Goal: Task Accomplishment & Management: Manage account settings

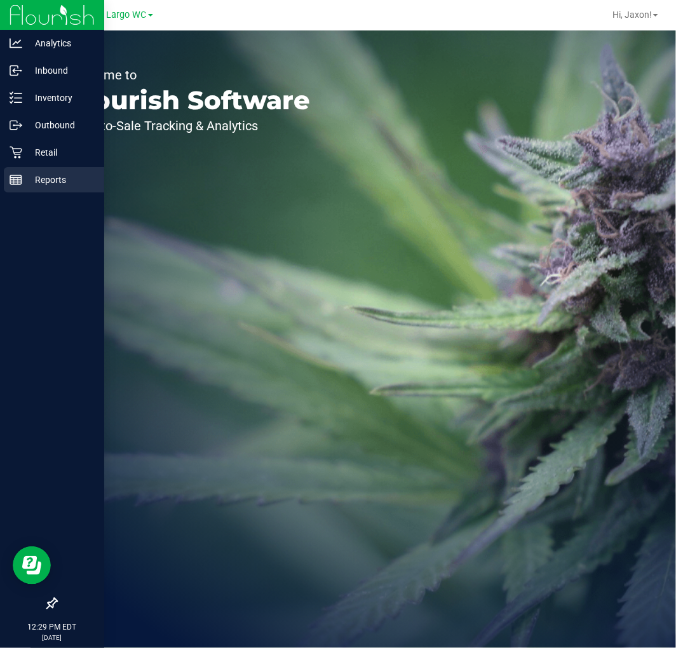
click at [23, 182] on p "Reports" at bounding box center [60, 179] width 76 height 15
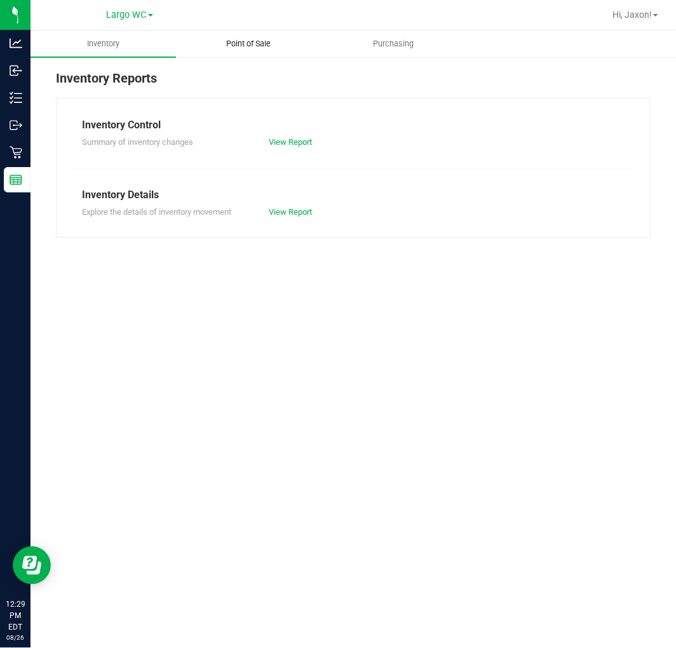
click at [252, 41] on span "Point of Sale" at bounding box center [248, 43] width 79 height 11
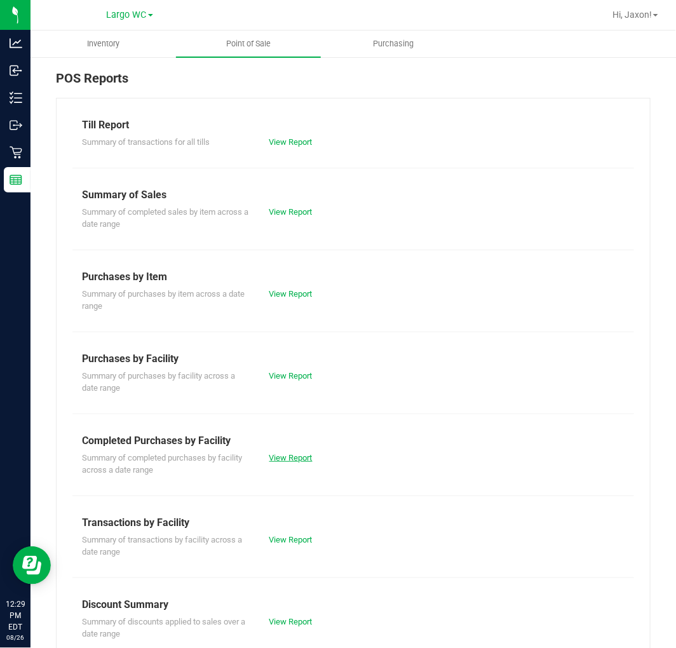
click at [294, 457] on link "View Report" at bounding box center [290, 458] width 43 height 10
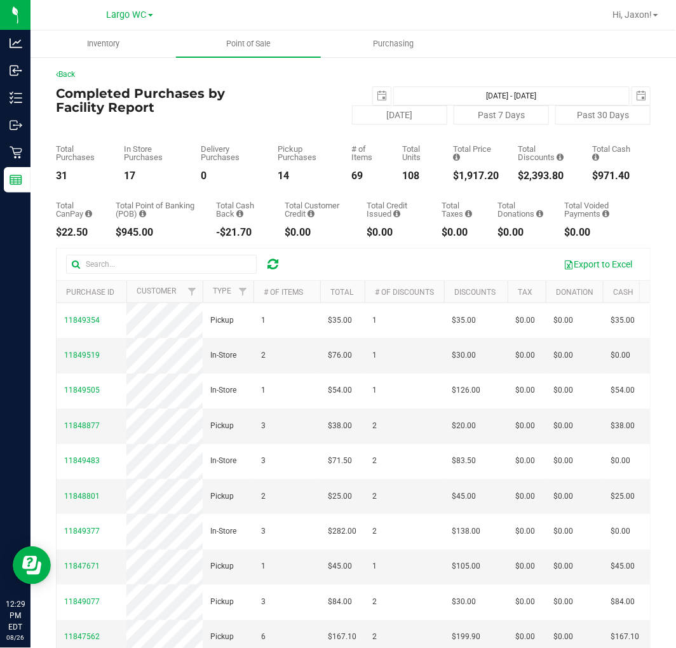
click at [473, 175] on div "$1,917.20" at bounding box center [477, 176] width 46 height 10
click at [474, 175] on div "$1,917.20" at bounding box center [477, 176] width 46 height 10
click at [524, 180] on div "$2,393.80" at bounding box center [545, 176] width 55 height 10
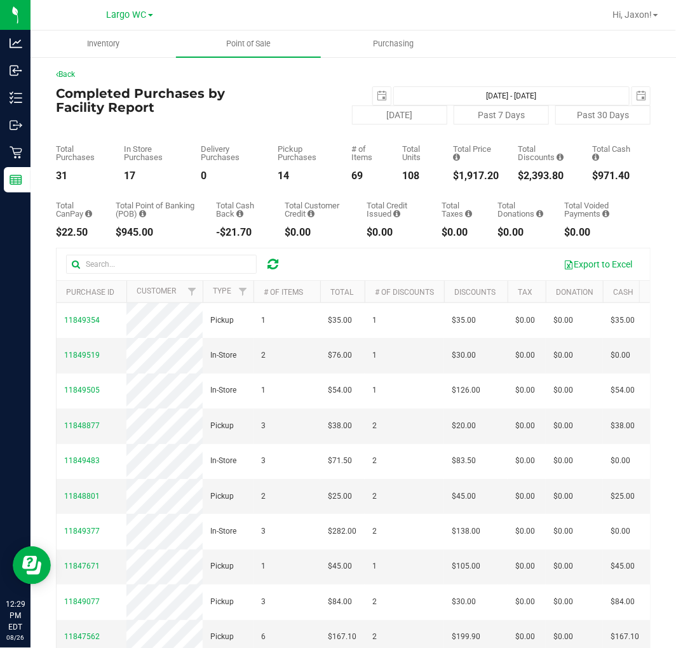
click at [466, 174] on div "$1,917.20" at bounding box center [477, 176] width 46 height 10
click at [466, 175] on div "$1,917.20" at bounding box center [477, 176] width 46 height 10
click at [518, 177] on div "$2,393.80" at bounding box center [545, 176] width 55 height 10
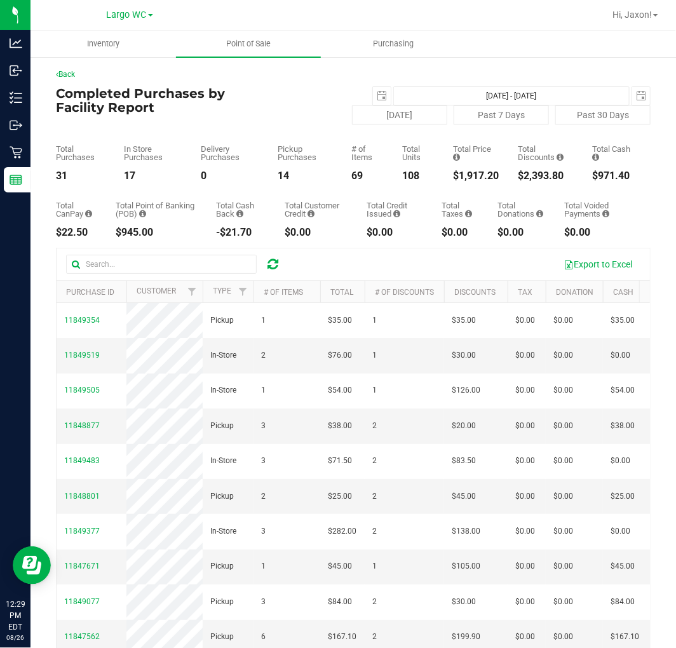
click at [518, 177] on div "$2,393.80" at bounding box center [545, 176] width 55 height 10
click at [454, 179] on div "$1,917.20" at bounding box center [477, 176] width 46 height 10
click at [527, 175] on div "$2,393.80" at bounding box center [545, 176] width 55 height 10
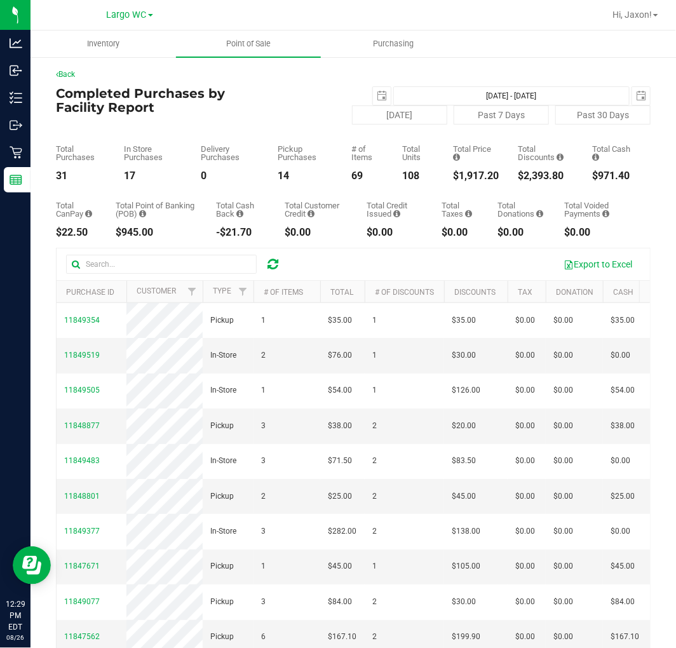
click at [527, 175] on div "$2,393.80" at bounding box center [545, 176] width 55 height 10
click at [475, 171] on div "$1,917.20" at bounding box center [477, 176] width 46 height 10
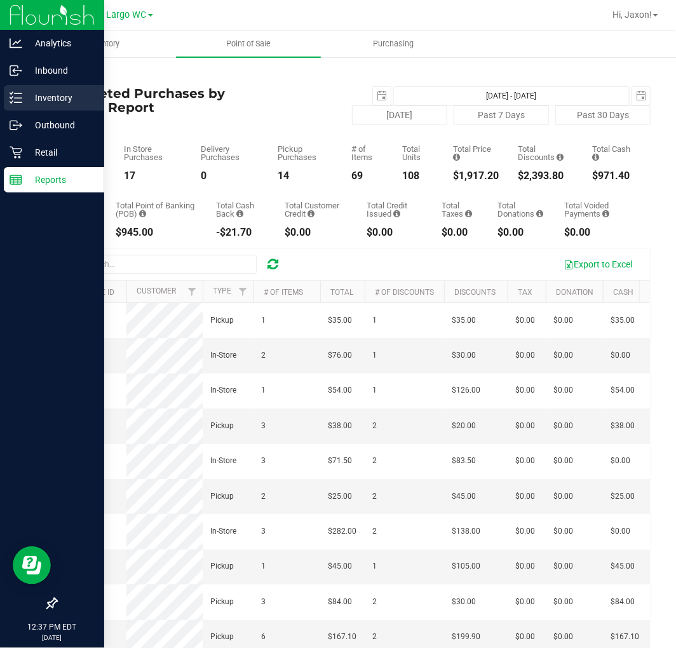
click at [44, 100] on p "Inventory" at bounding box center [60, 97] width 76 height 15
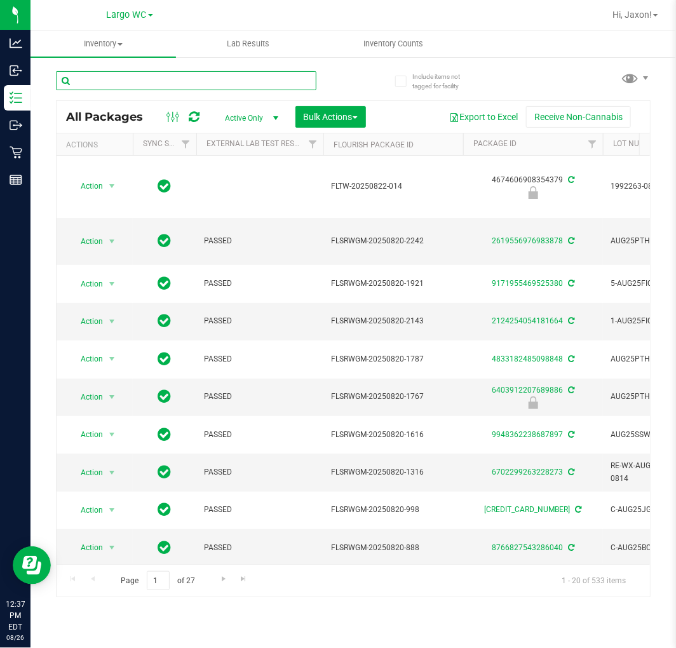
click at [199, 81] on input "text" at bounding box center [186, 80] width 261 height 19
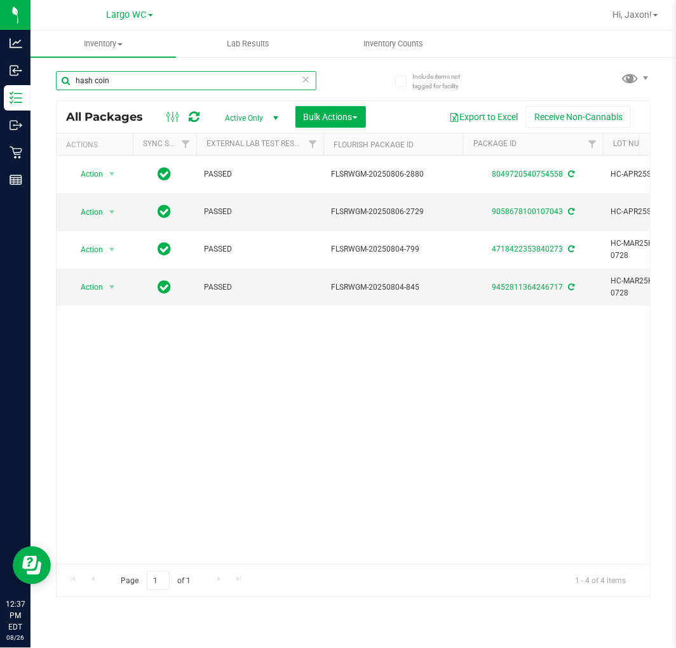
click at [113, 84] on input "hash coin" at bounding box center [186, 80] width 261 height 19
drag, startPoint x: 113, startPoint y: 84, endPoint x: 106, endPoint y: 84, distance: 7.0
click at [109, 84] on input "hash coin" at bounding box center [186, 80] width 261 height 19
click at [105, 85] on input "hash coin" at bounding box center [186, 80] width 261 height 19
drag, startPoint x: 114, startPoint y: 83, endPoint x: 41, endPoint y: 83, distance: 73.7
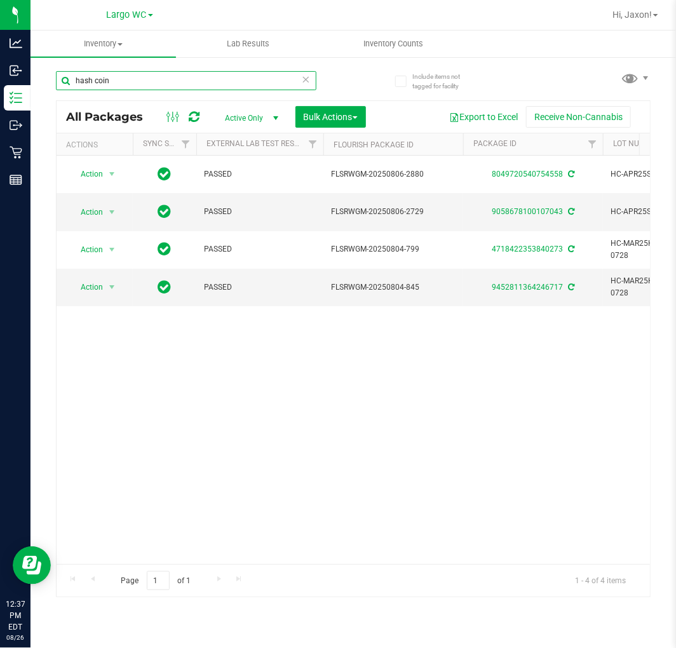
click at [41, 83] on div "Include items not tagged for facility hash coin All Packages Active Only Active…" at bounding box center [353, 250] width 646 height 388
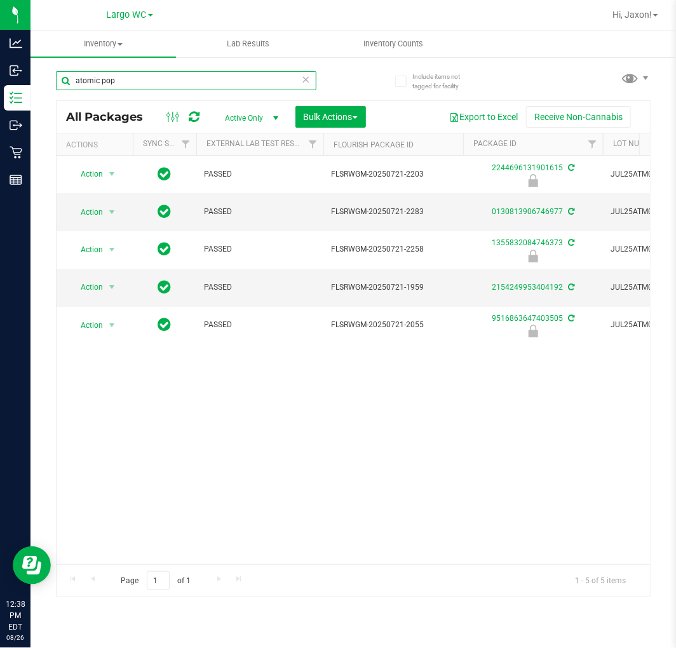
click at [252, 73] on input "atomic pop" at bounding box center [186, 80] width 261 height 19
click at [252, 74] on input "atomic pop" at bounding box center [186, 80] width 261 height 19
click at [251, 75] on input "atomic pop" at bounding box center [186, 80] width 261 height 19
type input "hash burger"
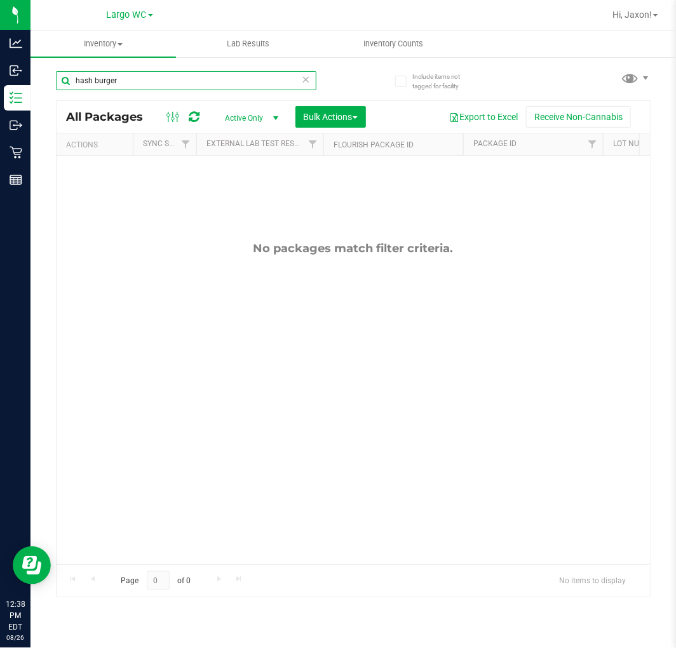
click at [175, 74] on input "hash burger" at bounding box center [186, 80] width 261 height 19
click at [180, 77] on input "hash burger" at bounding box center [186, 80] width 261 height 19
click at [161, 76] on input "hash burger" at bounding box center [186, 80] width 261 height 19
drag, startPoint x: 163, startPoint y: 81, endPoint x: 37, endPoint y: 72, distance: 126.8
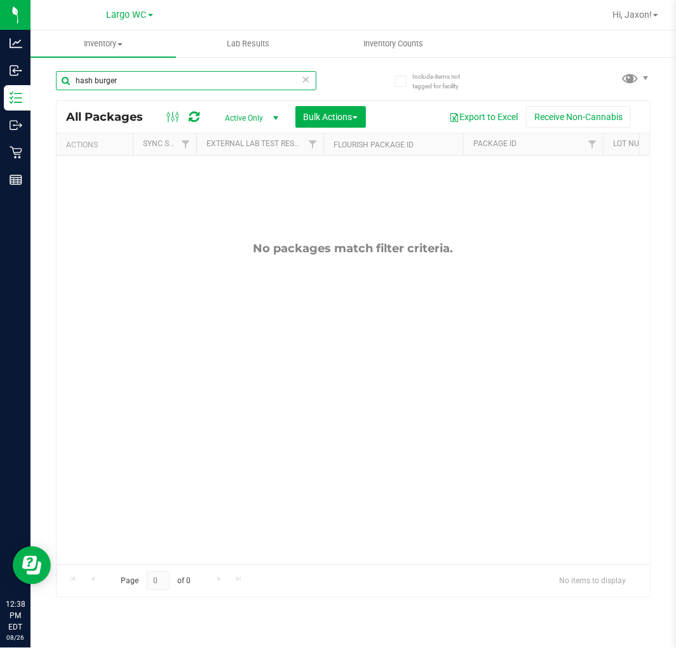
click at [37, 72] on div "Include items not tagged for facility hash burger All Packages Active Only Acti…" at bounding box center [353, 250] width 646 height 388
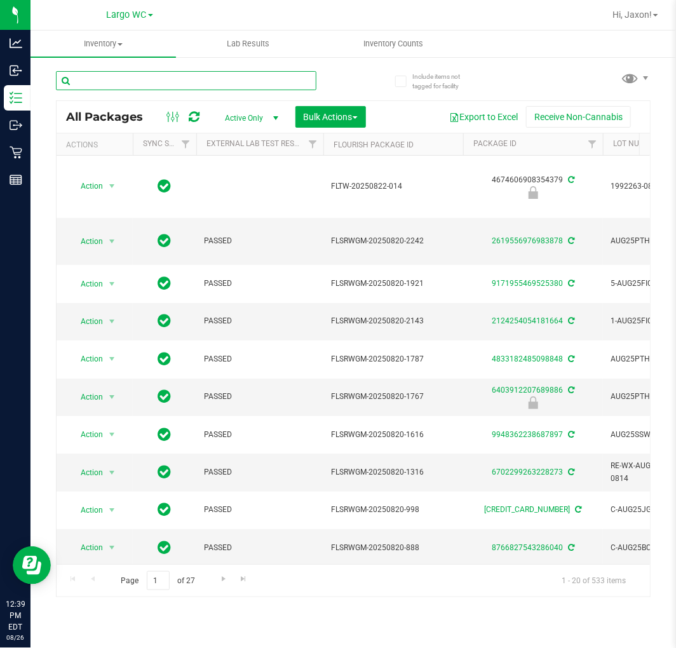
click at [229, 87] on input "text" at bounding box center [186, 80] width 261 height 19
type input "runtz muffin"
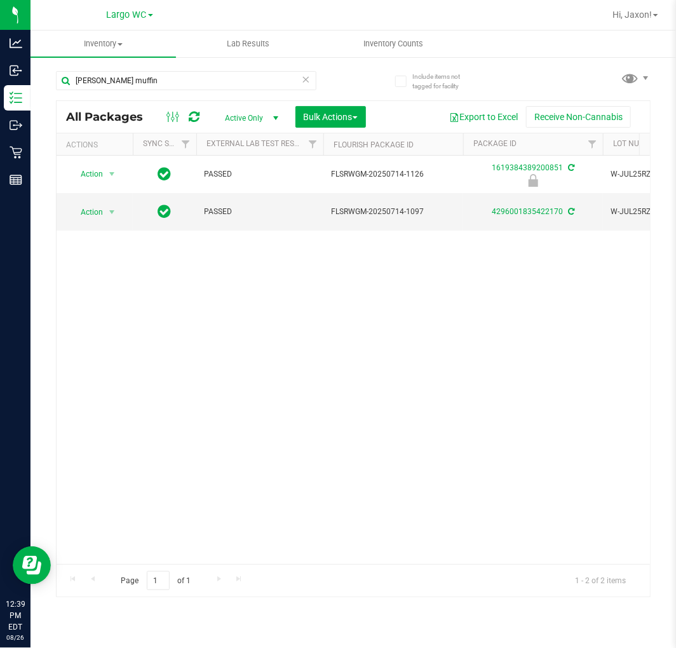
drag, startPoint x: 405, startPoint y: 348, endPoint x: 417, endPoint y: 348, distance: 11.4
click at [405, 348] on div "Action Action Edit attributes Global inventory Locate package Package audit log…" at bounding box center [353, 360] width 593 height 409
drag, startPoint x: 466, startPoint y: 503, endPoint x: 379, endPoint y: 362, distance: 165.2
click at [466, 498] on div "Action Action Edit attributes Global inventory Locate package Package audit log…" at bounding box center [353, 360] width 593 height 409
click at [308, 78] on icon at bounding box center [306, 78] width 9 height 15
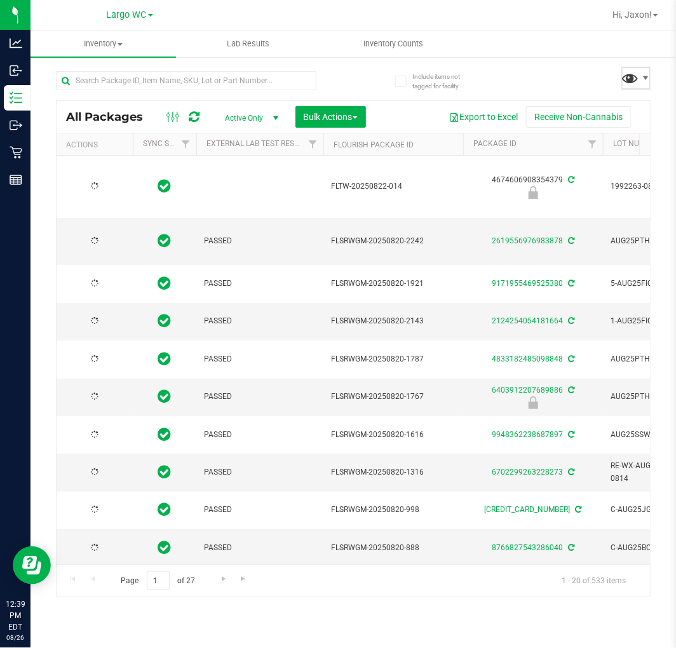
click at [637, 74] on span at bounding box center [630, 78] width 18 height 18
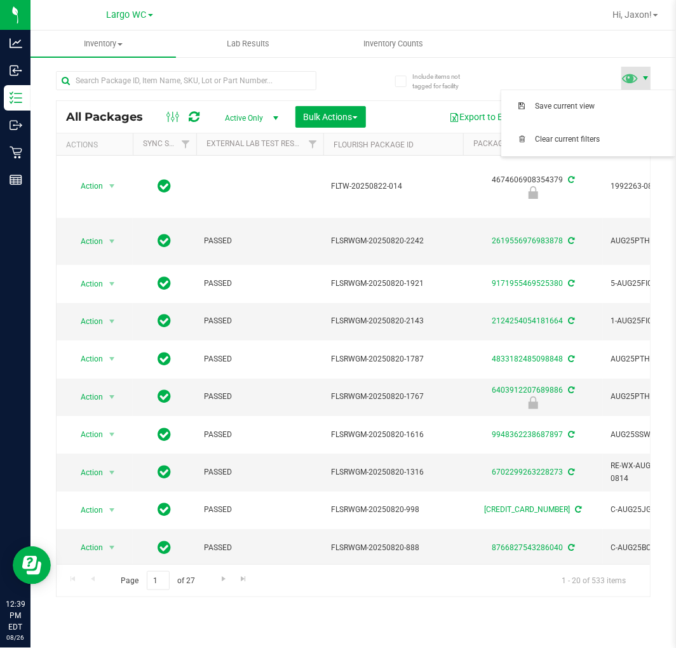
click at [643, 73] on span at bounding box center [645, 78] width 10 height 10
click at [547, 72] on div "All Packages Active Only Active Only Lab Samples Locked All External Internal B…" at bounding box center [353, 328] width 595 height 538
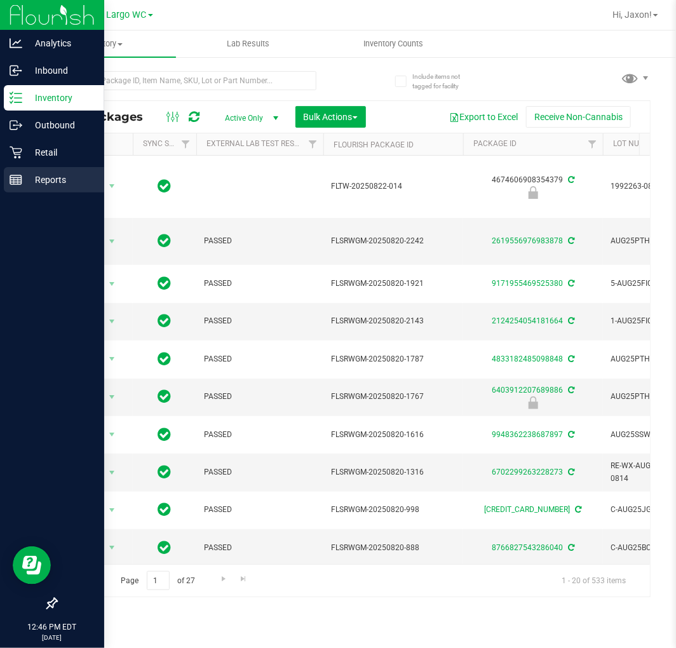
click at [28, 174] on p "Reports" at bounding box center [60, 179] width 76 height 15
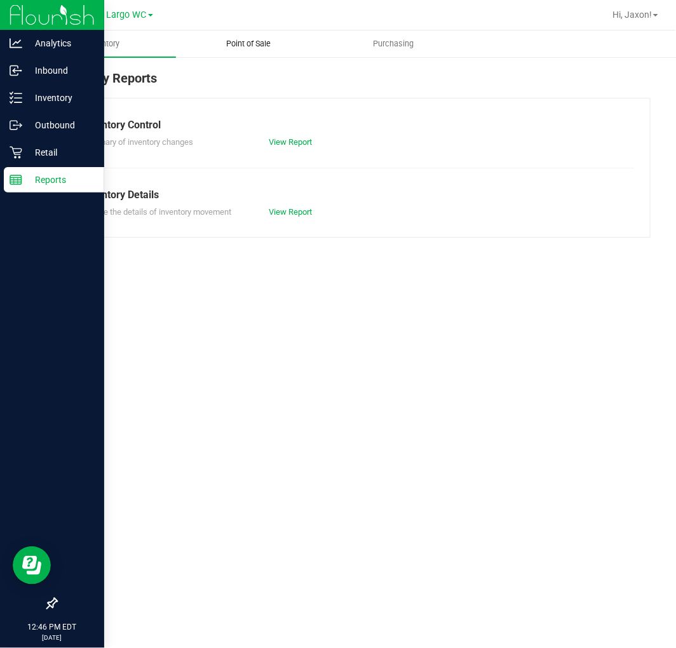
click at [252, 50] on uib-tab-heading "Point of Sale" at bounding box center [249, 43] width 144 height 25
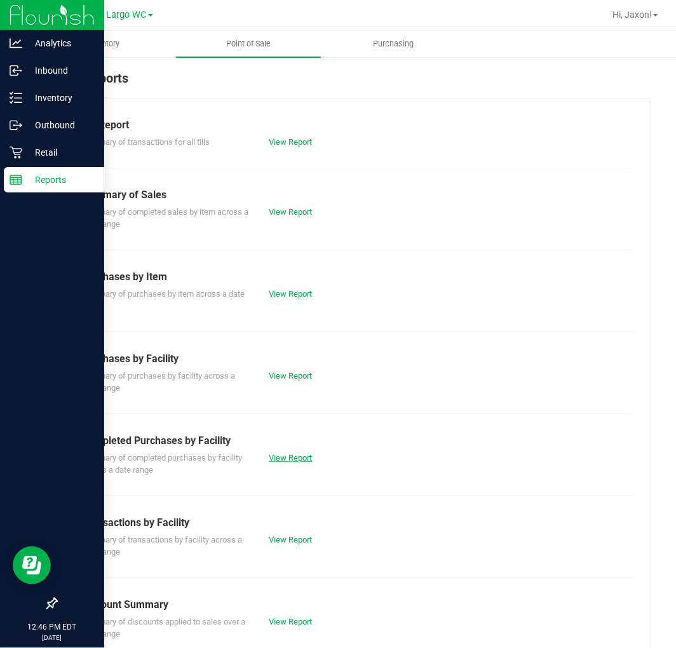
click at [278, 458] on link "View Report" at bounding box center [290, 458] width 43 height 10
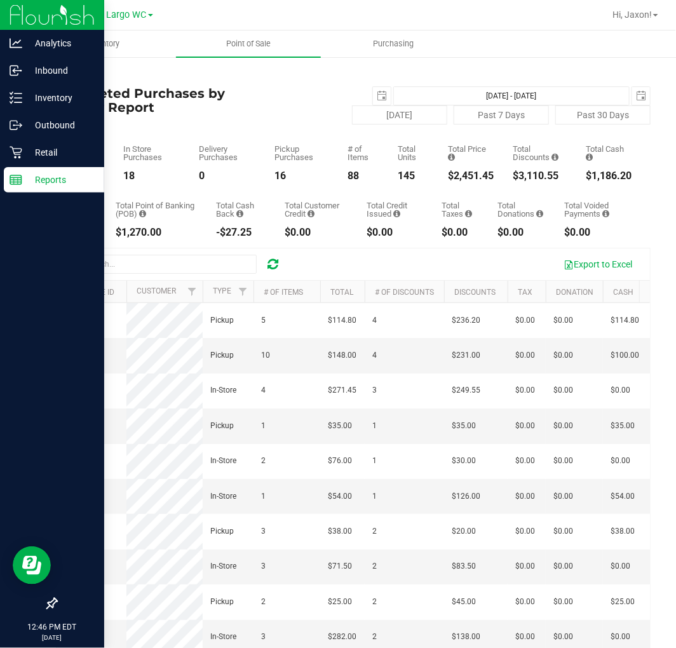
click at [452, 184] on div "Total CanPay $22.50 Total Point of Banking (POB) $1,270.00 Total Cash Back -$27…" at bounding box center [353, 209] width 595 height 57
click at [454, 167] on div "Total Price $2,451.45" at bounding box center [471, 163] width 46 height 36
click at [457, 178] on div "$2,451.45" at bounding box center [471, 176] width 46 height 10
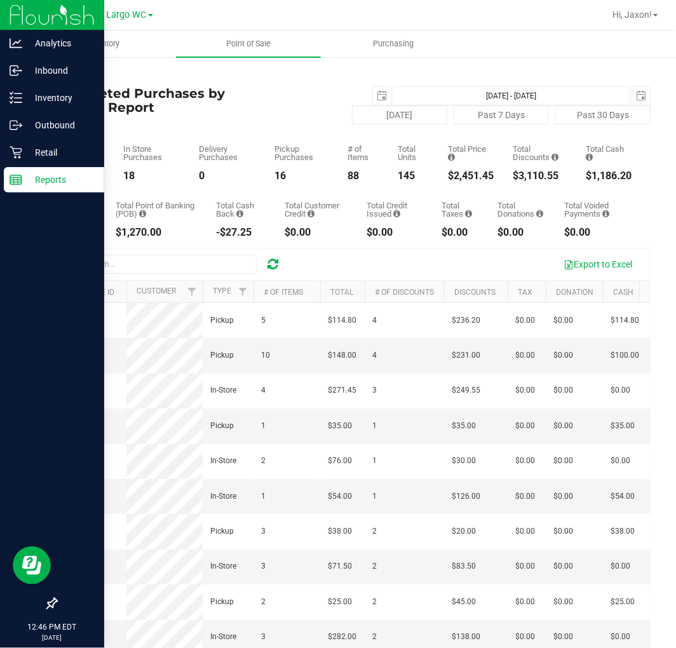
click at [457, 178] on div "$2,451.45" at bounding box center [471, 176] width 46 height 10
click at [482, 174] on div "$2,451.45" at bounding box center [471, 176] width 46 height 10
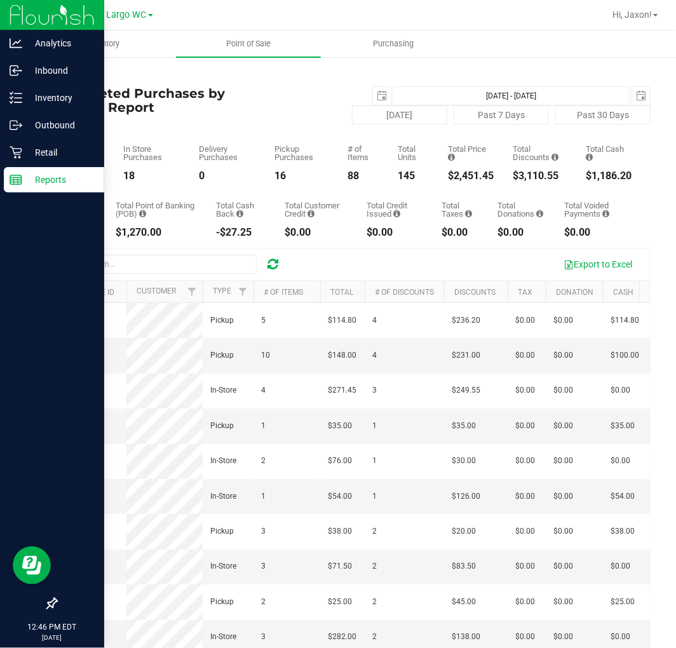
click at [482, 174] on div "$2,451.45" at bounding box center [471, 176] width 46 height 10
click at [456, 178] on div "$2,451.45" at bounding box center [471, 176] width 46 height 10
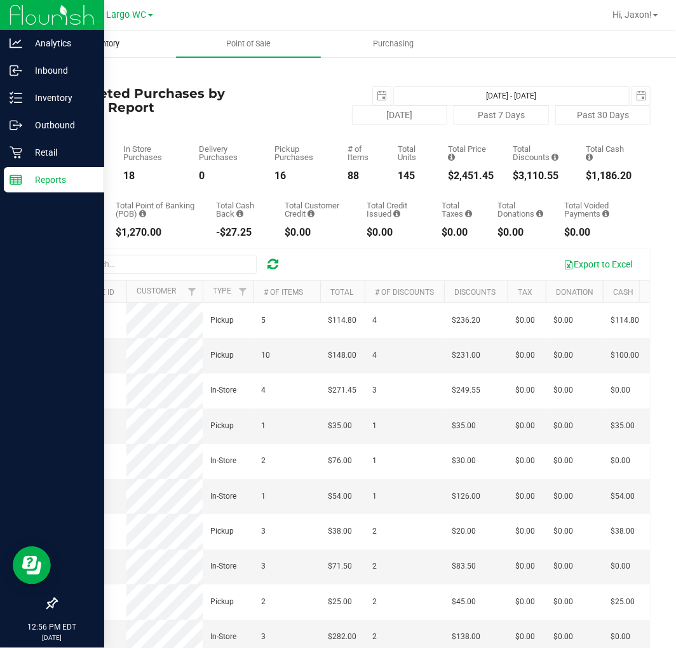
click at [112, 43] on span "Inventory" at bounding box center [103, 43] width 67 height 11
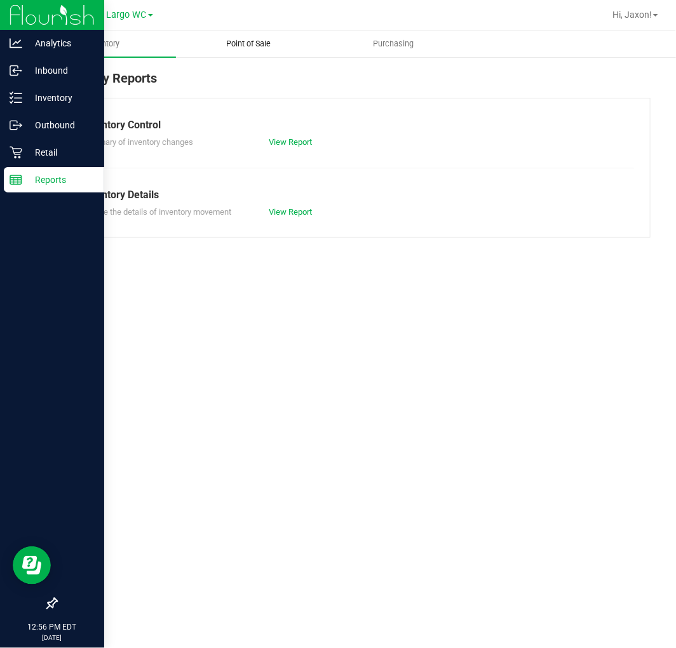
click at [227, 43] on span "Point of Sale" at bounding box center [248, 43] width 79 height 11
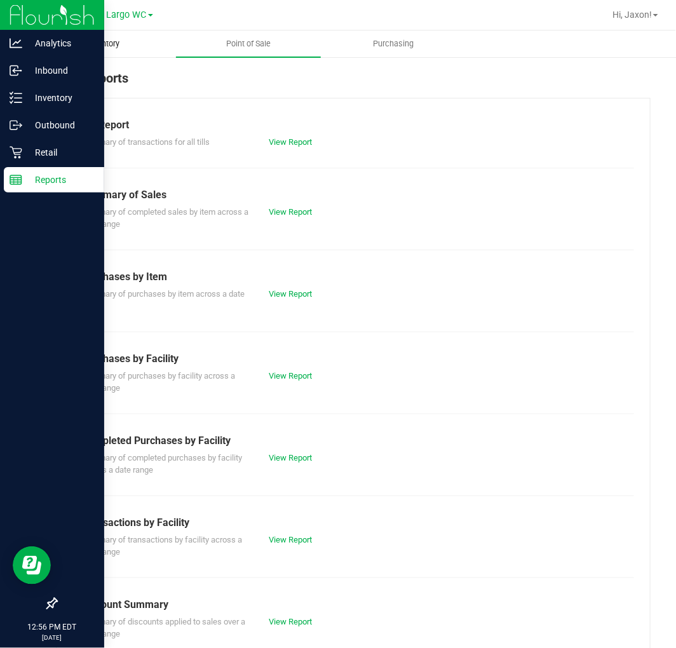
click at [91, 47] on span "Inventory" at bounding box center [103, 43] width 67 height 11
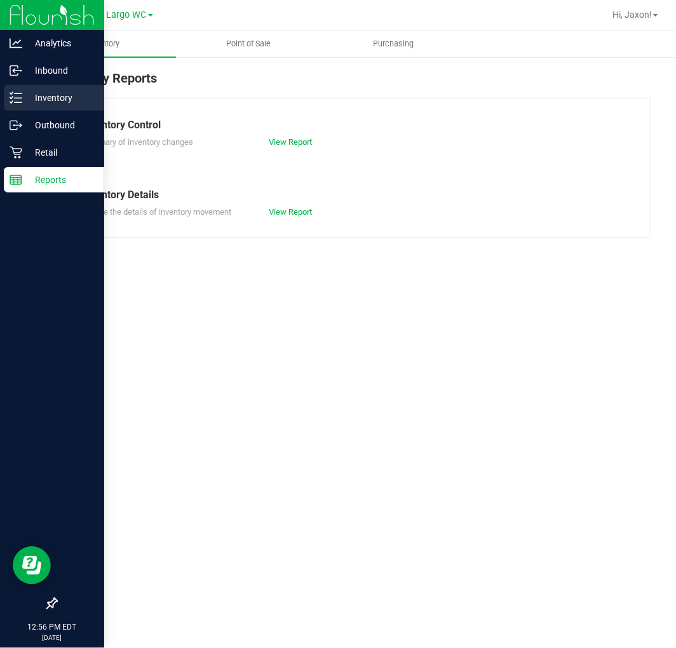
drag, startPoint x: 39, startPoint y: 102, endPoint x: 88, endPoint y: 103, distance: 48.3
click at [40, 102] on p "Inventory" at bounding box center [60, 97] width 76 height 15
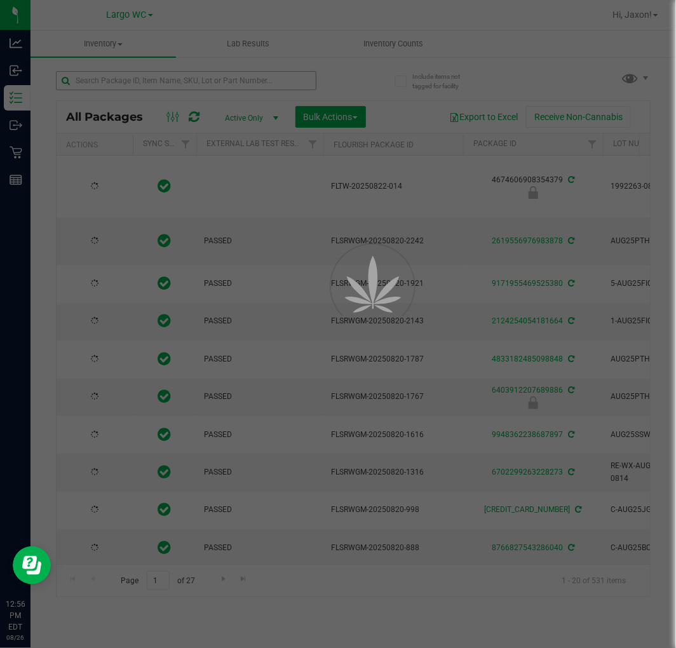
type input "[DATE]"
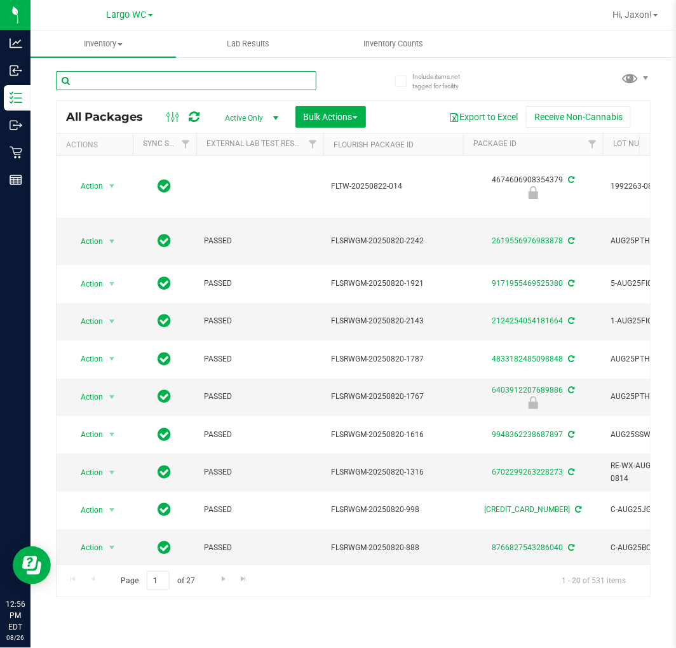
drag, startPoint x: 173, startPoint y: 81, endPoint x: 181, endPoint y: 84, distance: 8.6
click at [180, 83] on input "text" at bounding box center [186, 80] width 261 height 19
type input "durban"
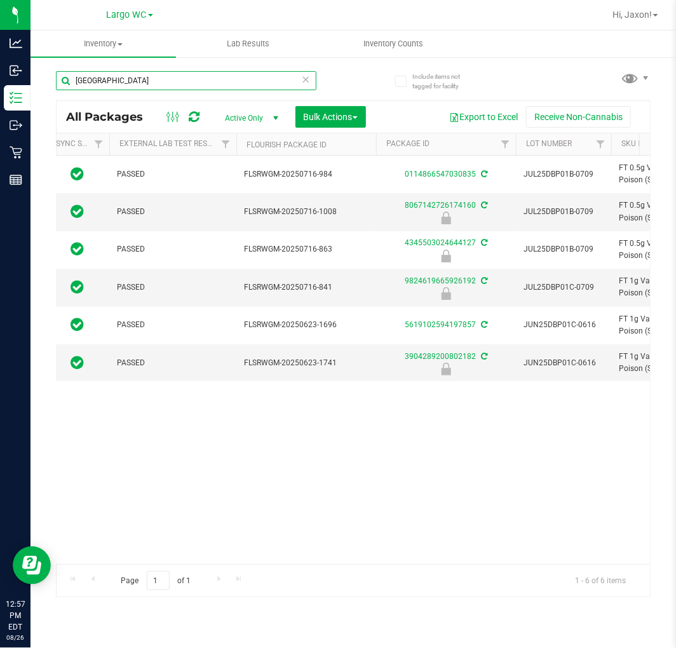
scroll to position [0, 10]
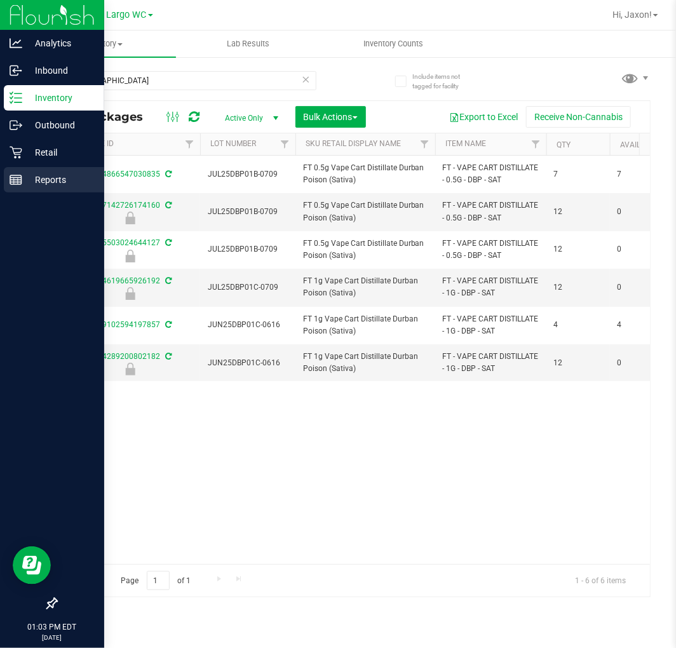
drag, startPoint x: 25, startPoint y: 182, endPoint x: 74, endPoint y: 174, distance: 49.5
click at [26, 182] on p "Reports" at bounding box center [60, 179] width 76 height 15
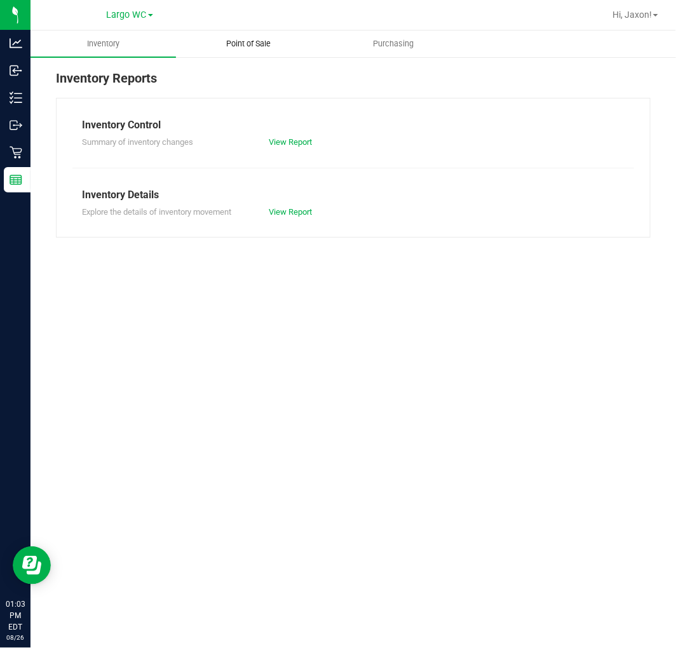
click at [244, 38] on span "Point of Sale" at bounding box center [248, 43] width 79 height 11
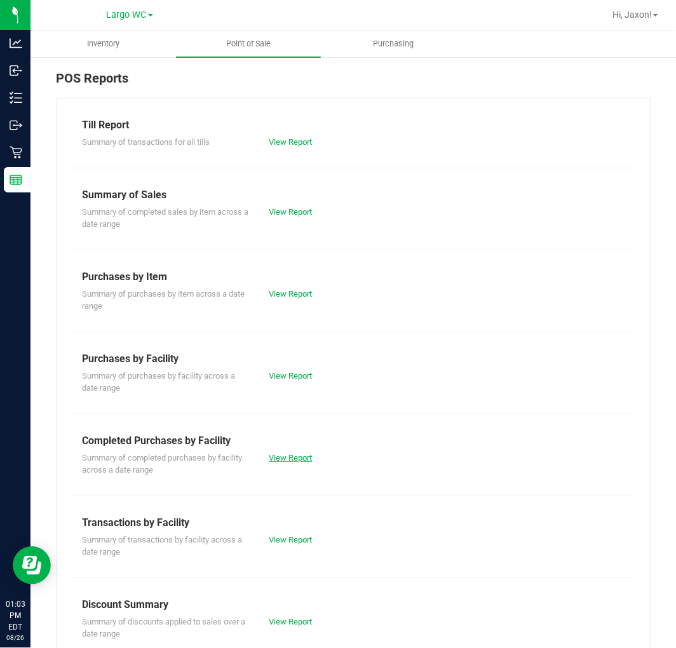
click at [295, 458] on link "View Report" at bounding box center [290, 458] width 43 height 10
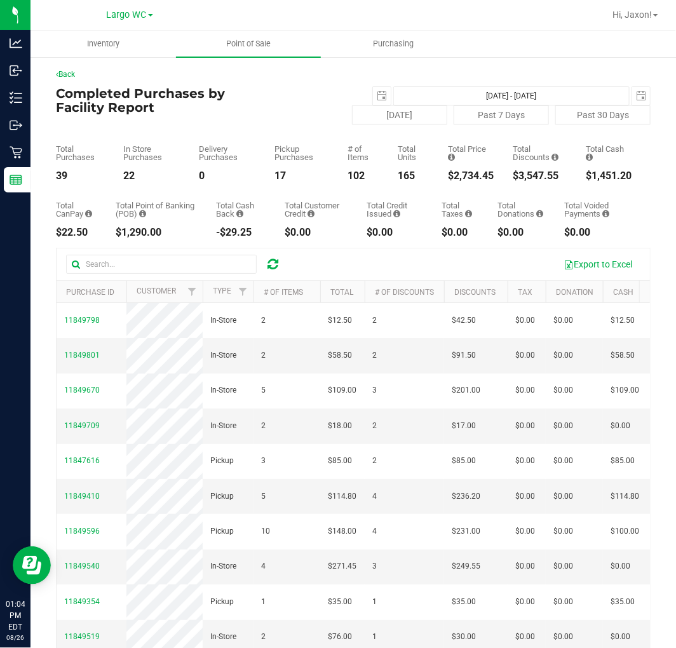
click at [458, 171] on div "$2,734.45" at bounding box center [471, 176] width 46 height 10
click at [294, 171] on div "17" at bounding box center [301, 176] width 54 height 10
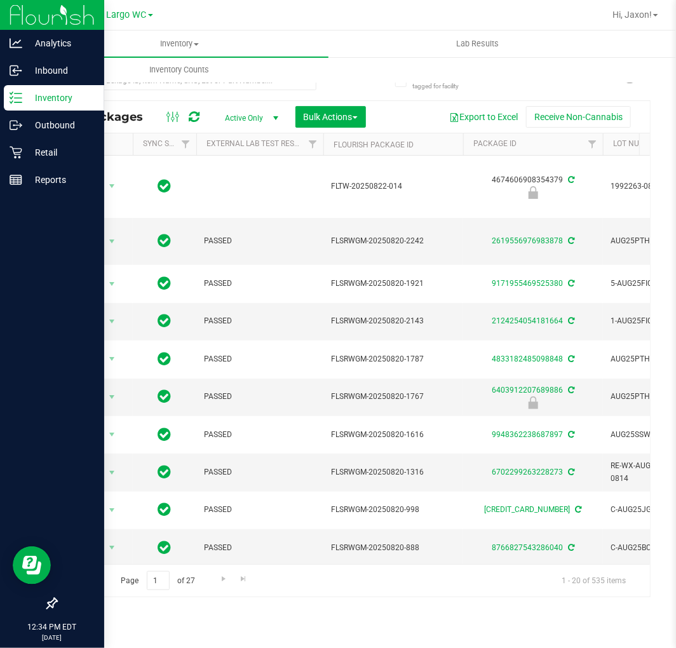
click at [27, 100] on p "Inventory" at bounding box center [60, 97] width 76 height 15
click at [57, 151] on p "Retail" at bounding box center [60, 152] width 76 height 15
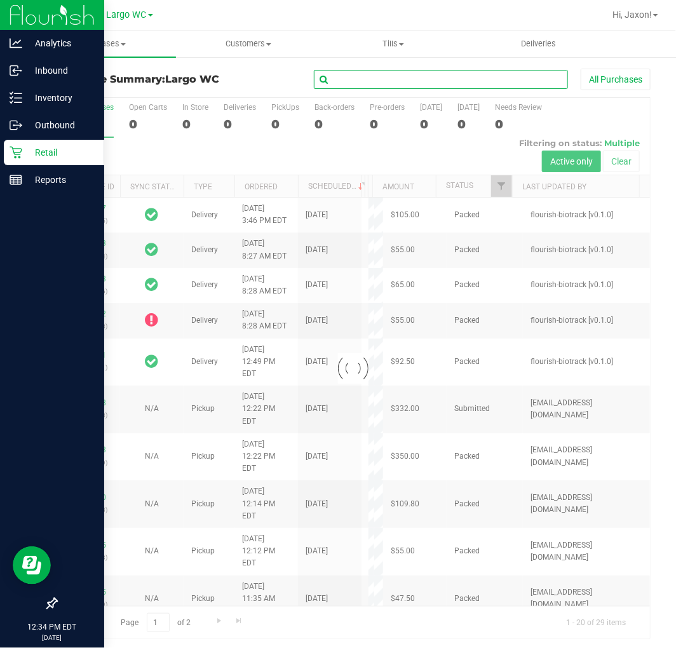
click at [390, 83] on input "text" at bounding box center [441, 79] width 254 height 19
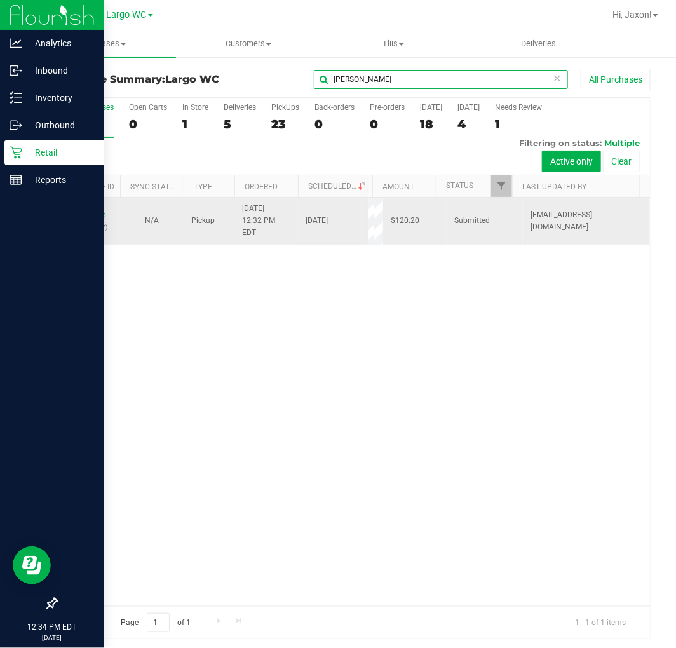
type input "[PERSON_NAME]"
click at [78, 210] on link "11849596" at bounding box center [89, 214] width 36 height 9
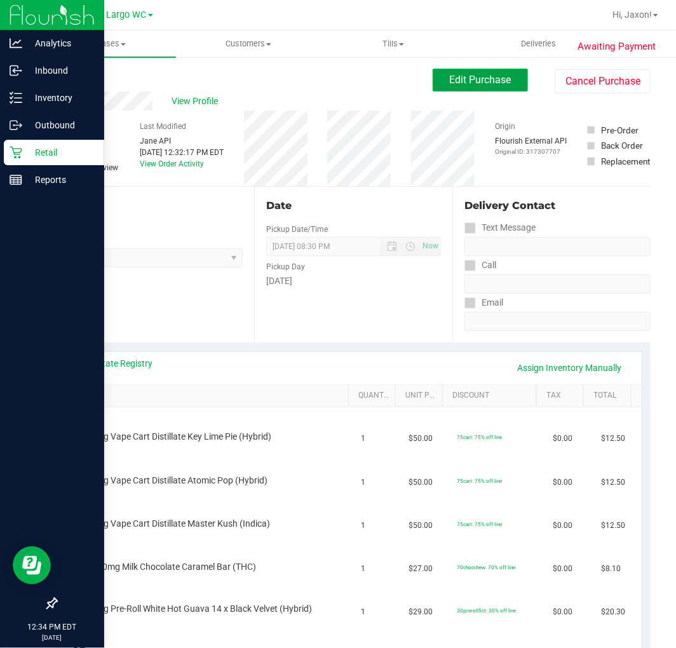
click at [469, 74] on span "Edit Purchase" at bounding box center [481, 80] width 62 height 12
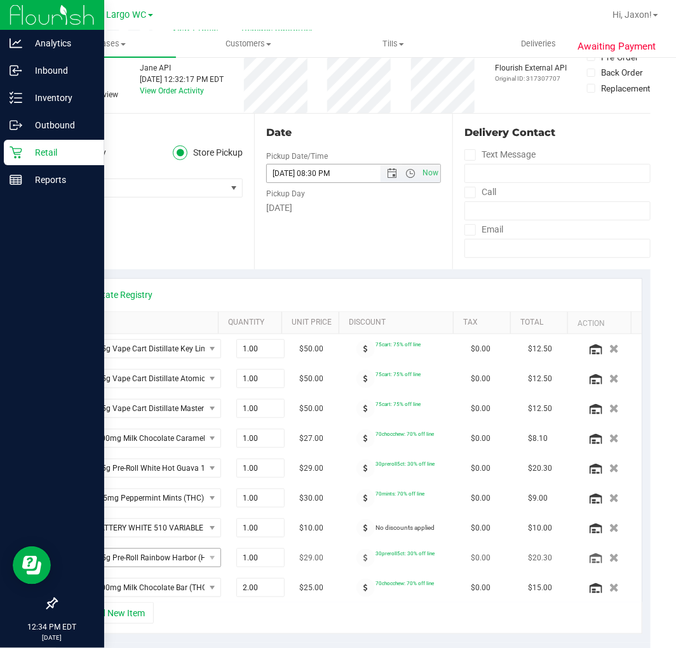
scroll to position [141, 0]
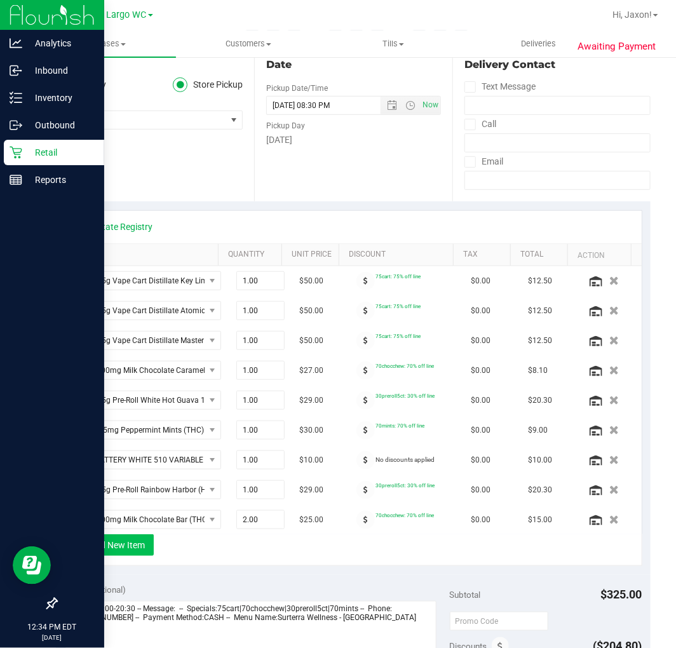
click at [117, 544] on button "+ Add New Item" at bounding box center [114, 545] width 79 height 22
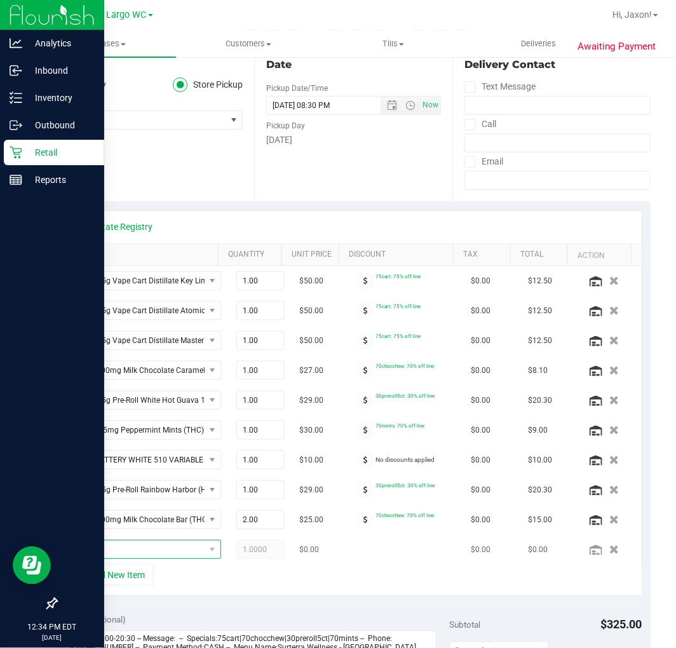
click at [151, 551] on span "NO DATA FOUND" at bounding box center [139, 550] width 131 height 18
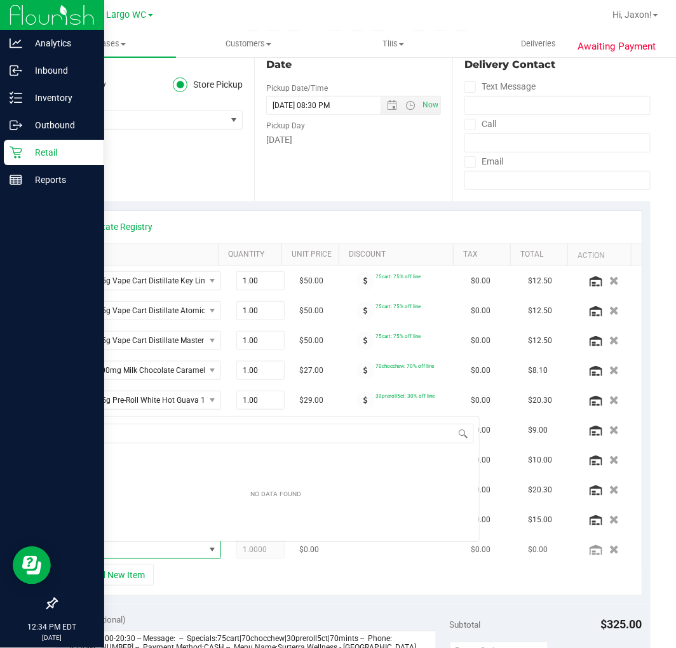
scroll to position [19, 116]
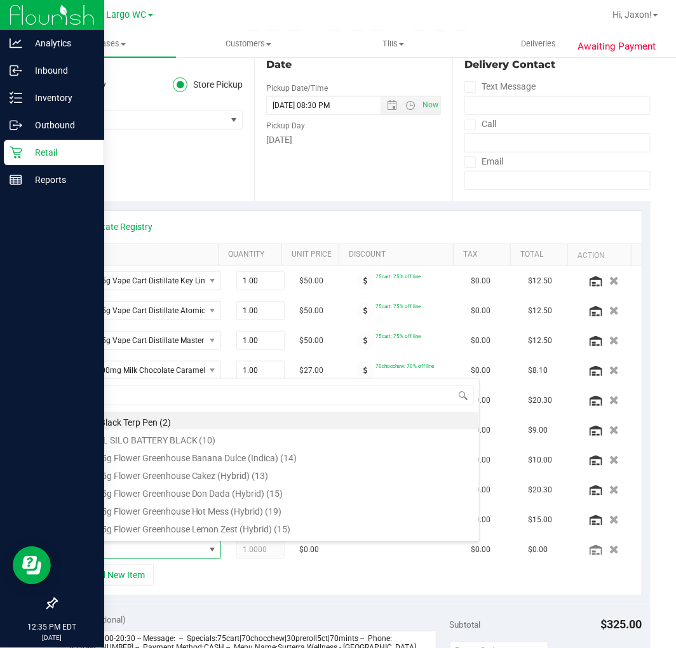
click at [231, 578] on div "+ Add New Item" at bounding box center [354, 580] width 578 height 32
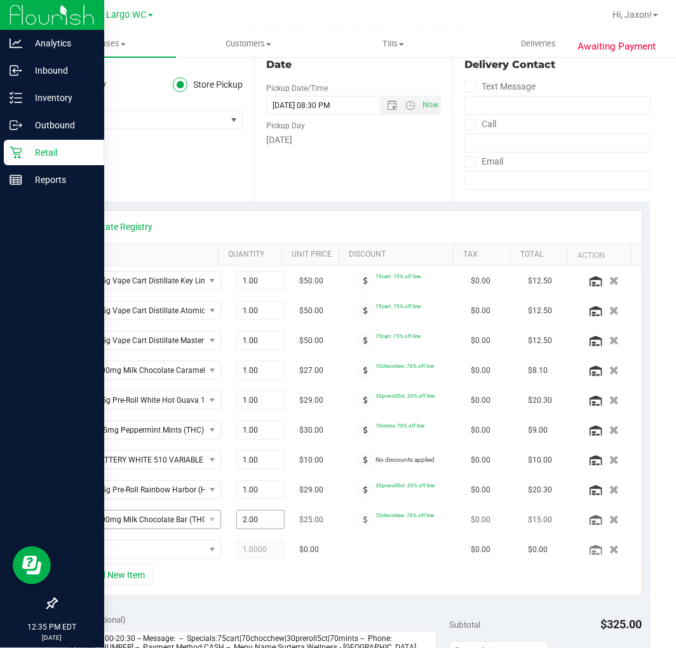
drag, startPoint x: 238, startPoint y: 518, endPoint x: 175, endPoint y: 519, distance: 63.5
click at [175, 518] on tr "HT 100mg Milk Chocolate Bar (THC) 2.00 2 $25.00 70chocchew: 70% off line $0.00 …" at bounding box center [353, 520] width 576 height 30
type input "3"
type input "3.00"
click at [334, 596] on div "+ Add New Item" at bounding box center [354, 580] width 578 height 32
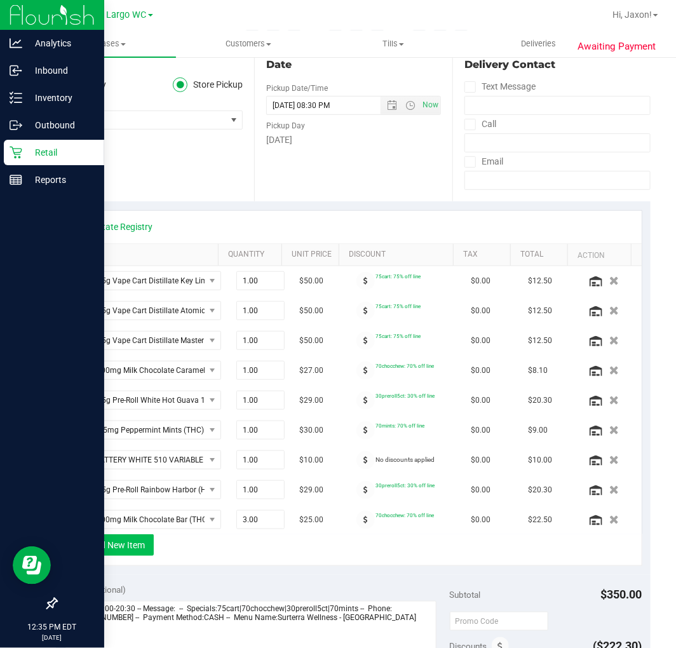
click at [121, 545] on button "+ Add New Item" at bounding box center [114, 545] width 79 height 22
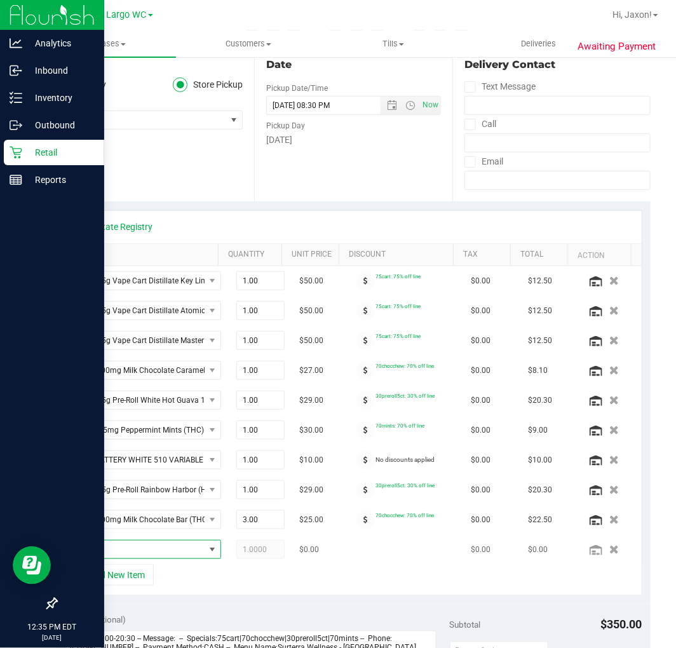
click at [169, 548] on span "NO DATA FOUND" at bounding box center [139, 550] width 131 height 18
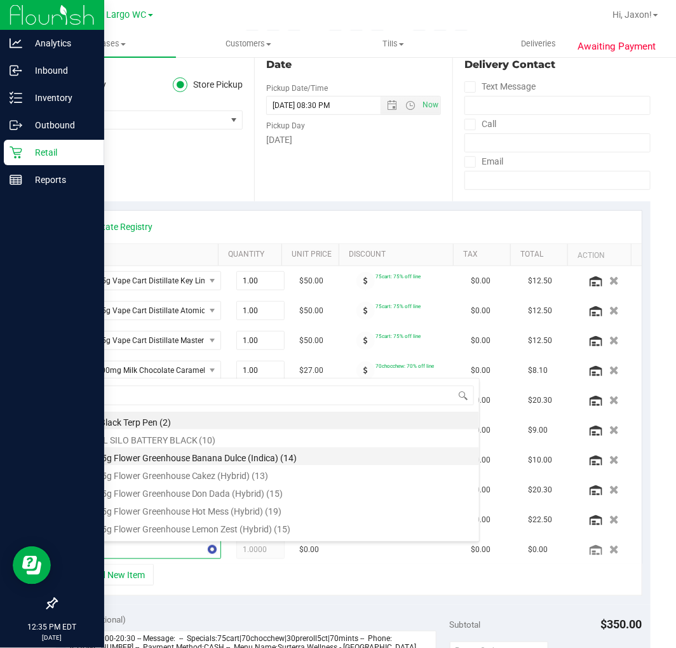
type input "dsc"
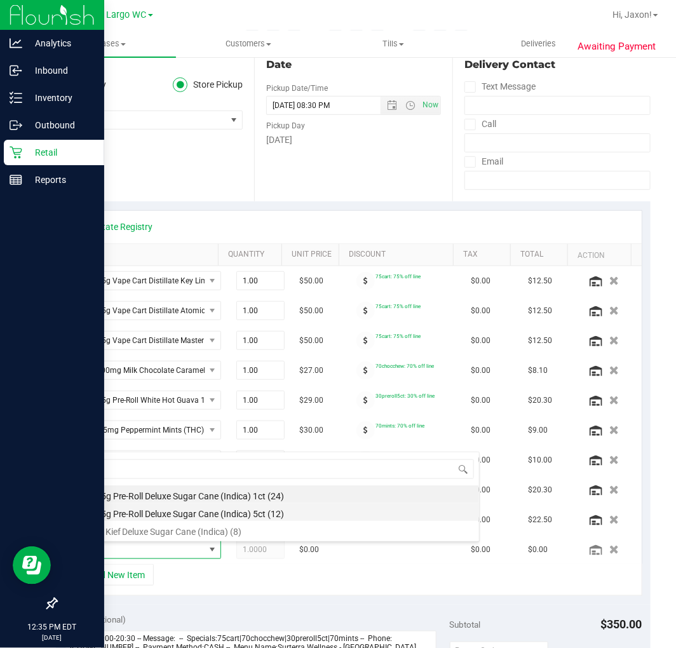
click at [273, 517] on li "FT 0.5g Pre-Roll Deluxe Sugar Cane (Indica) 5ct (12)" at bounding box center [276, 512] width 405 height 18
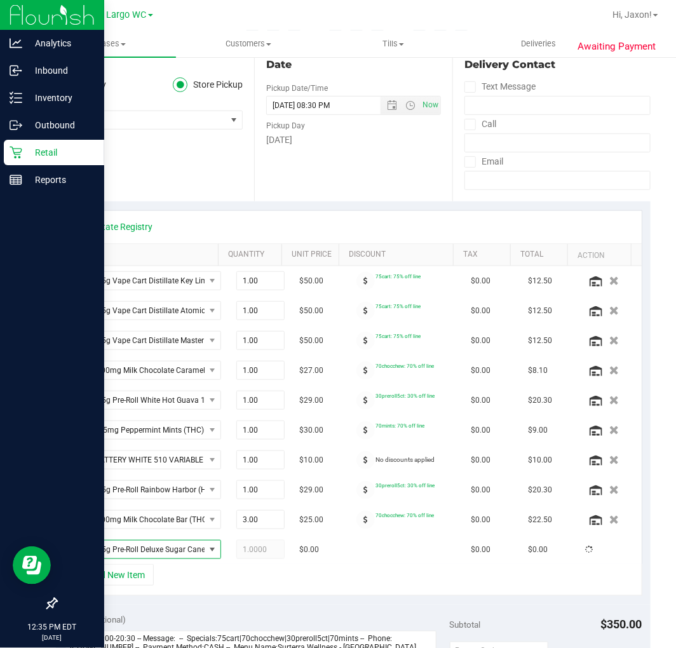
click at [229, 224] on div "View State Registry" at bounding box center [353, 226] width 553 height 13
click at [142, 227] on link "View State Registry" at bounding box center [115, 226] width 76 height 13
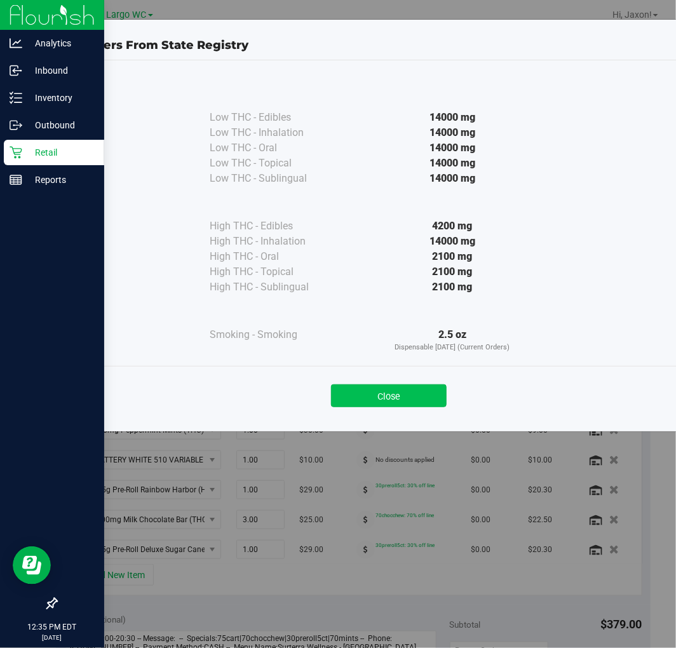
click at [399, 407] on button "Close" at bounding box center [389, 395] width 116 height 23
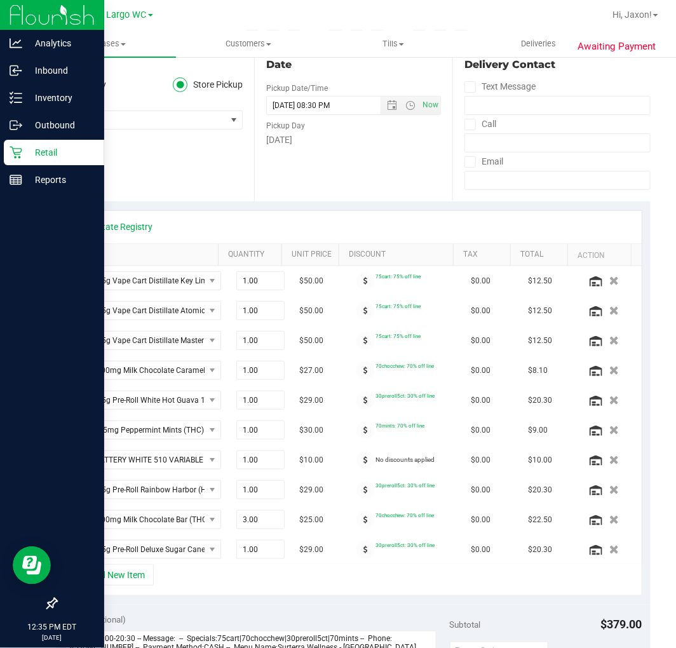
click at [215, 582] on div "+ Add New Item" at bounding box center [354, 580] width 578 height 32
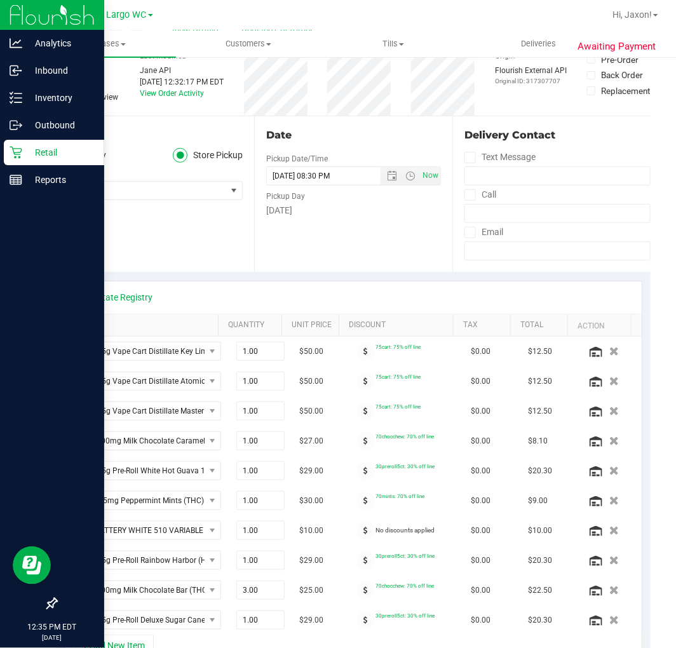
scroll to position [0, 0]
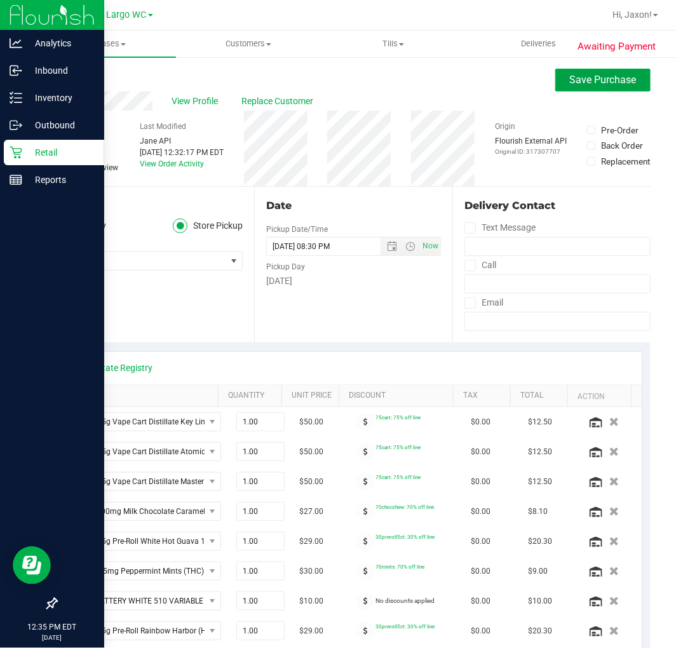
click at [595, 78] on span "Save Purchase" at bounding box center [603, 80] width 67 height 12
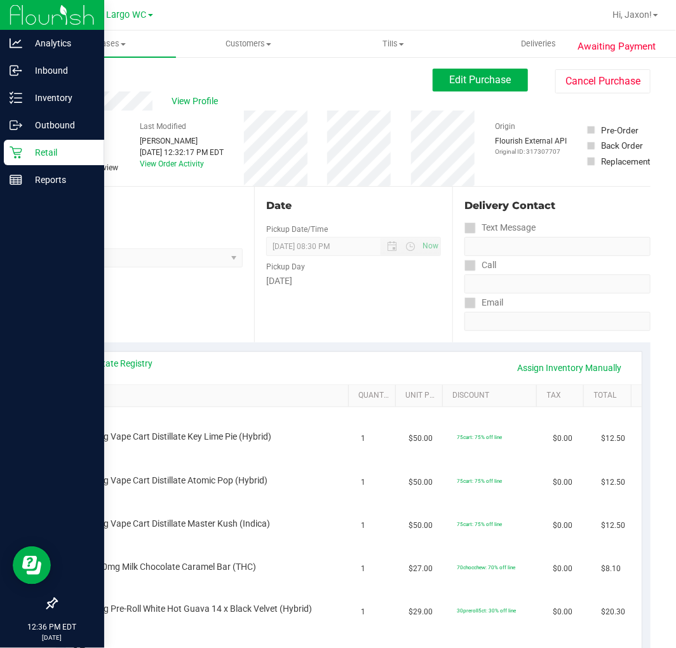
click at [295, 308] on div "Date Pickup Date/Time [DATE] Now [DATE] 08:30 PM Now Pickup Day [DATE]" at bounding box center [353, 265] width 198 height 156
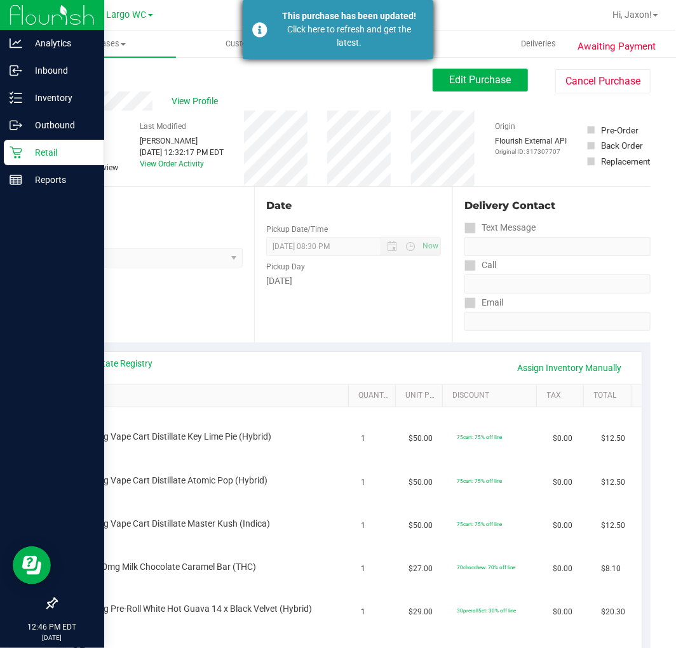
click at [326, 42] on div "Click here to refresh and get the latest." at bounding box center [348, 36] width 149 height 27
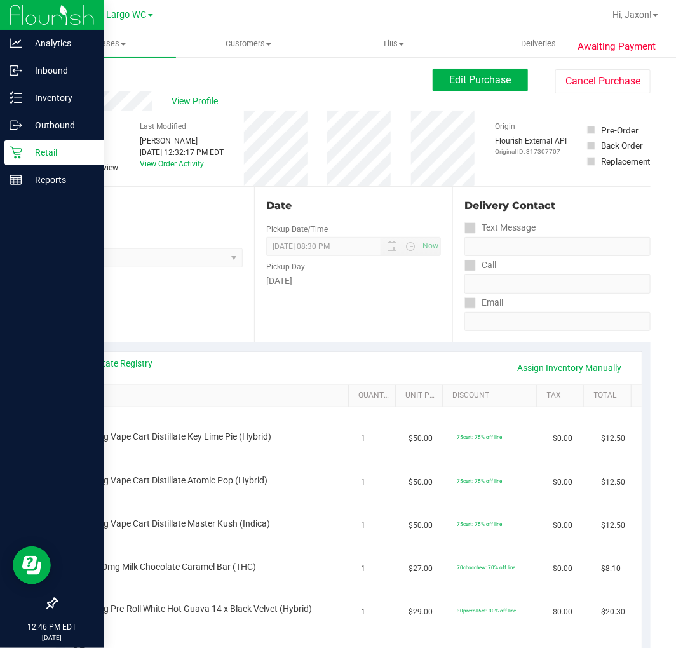
drag, startPoint x: 27, startPoint y: 148, endPoint x: 34, endPoint y: 150, distance: 7.9
click at [27, 149] on p "Retail" at bounding box center [60, 152] width 76 height 15
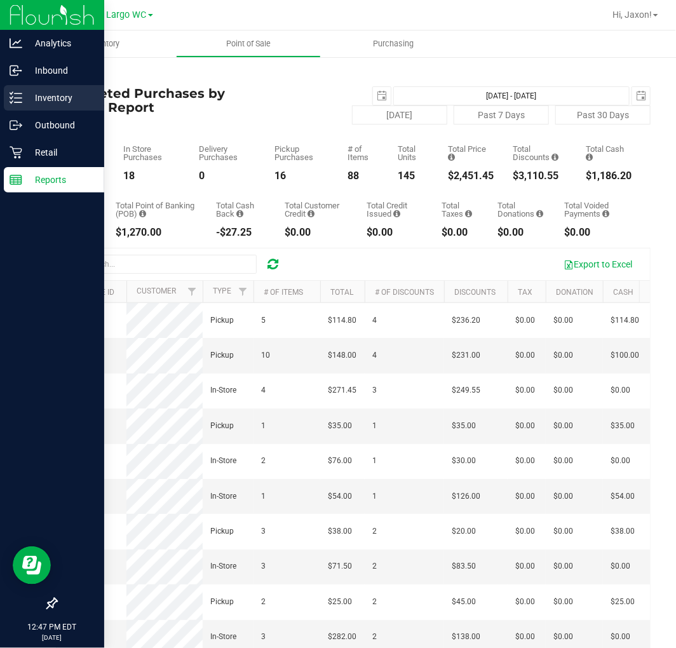
click at [37, 91] on p "Inventory" at bounding box center [60, 97] width 76 height 15
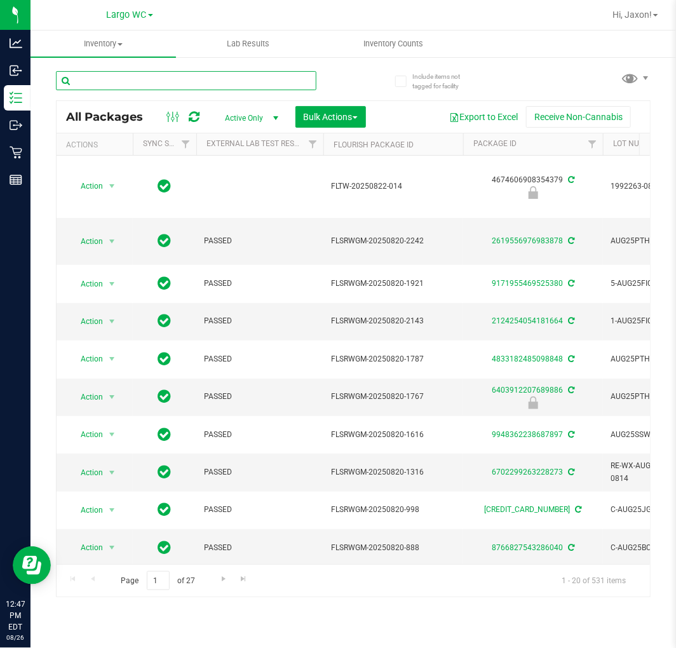
click at [135, 79] on input "text" at bounding box center [186, 80] width 261 height 19
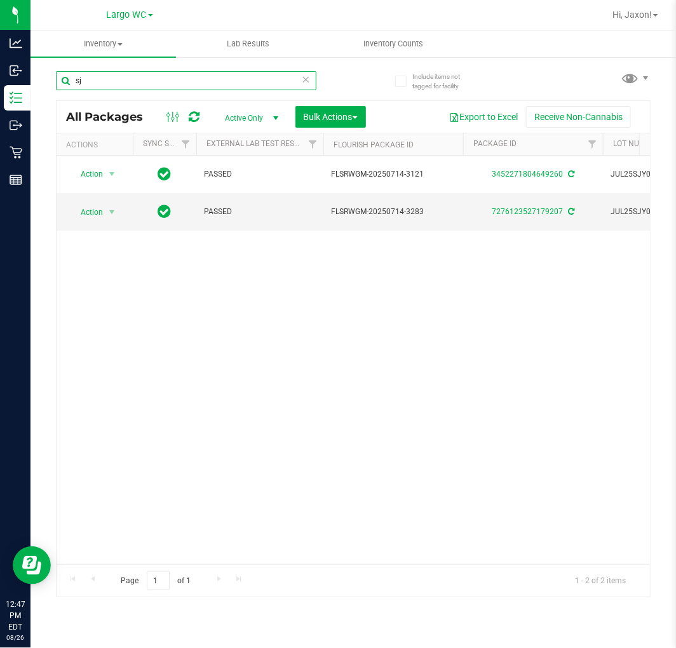
click at [111, 76] on input "sj" at bounding box center [186, 80] width 261 height 19
type input "sjy"
drag, startPoint x: 137, startPoint y: 560, endPoint x: 23, endPoint y: 3, distance: 568.7
click at [111, 75] on input "sjy" at bounding box center [186, 80] width 261 height 19
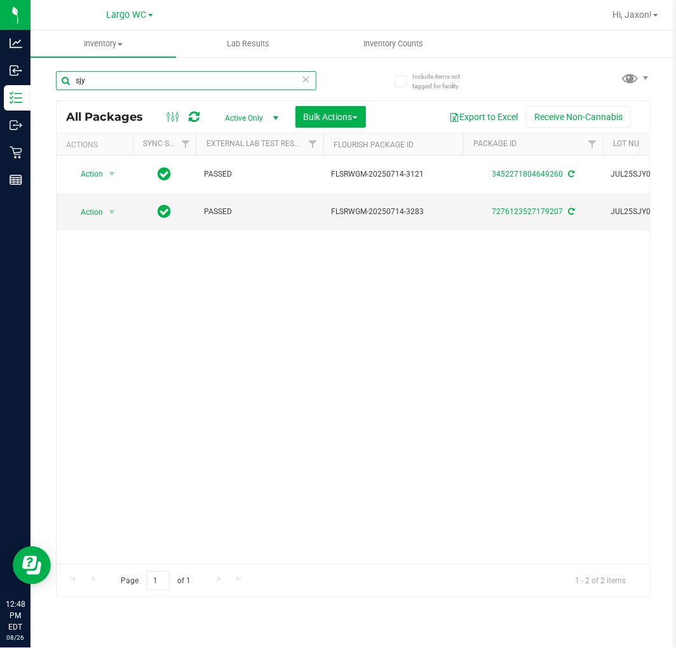
click at [111, 75] on input "sjy" at bounding box center [186, 80] width 261 height 19
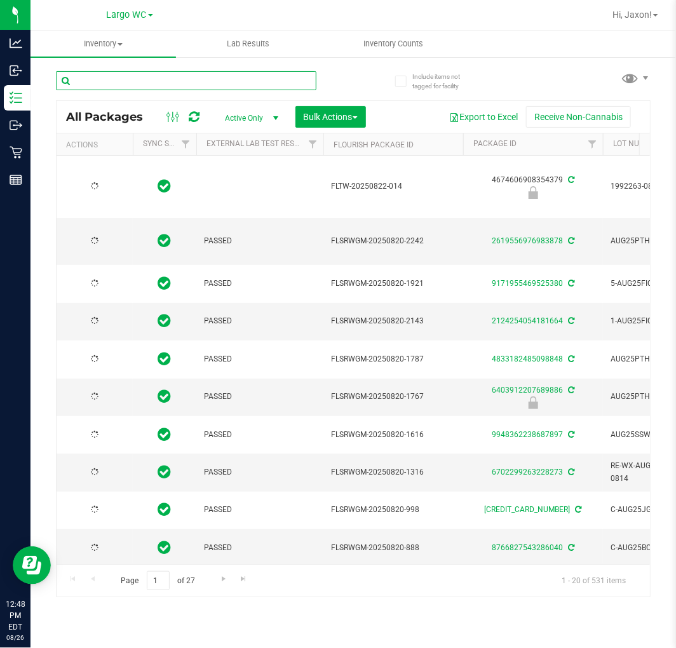
type input "[DATE]"
click at [162, 78] on input "text" at bounding box center [186, 80] width 261 height 19
type input "7g"
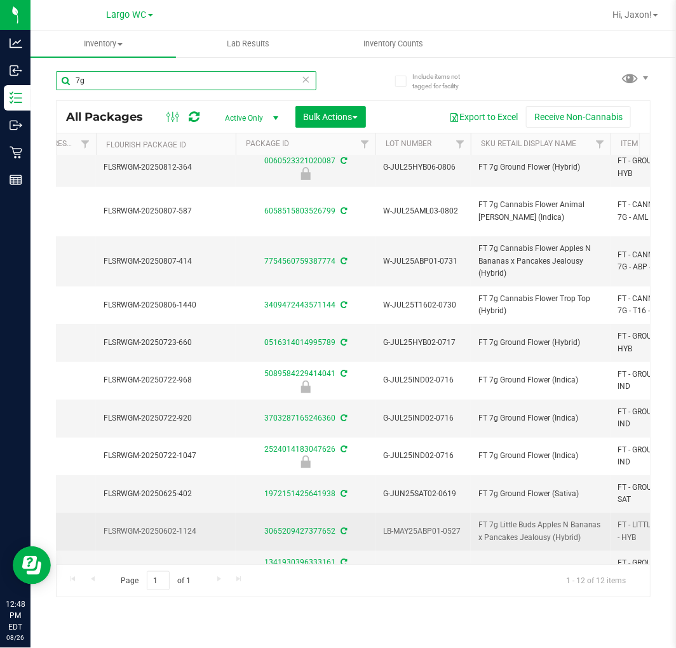
scroll to position [65, 227]
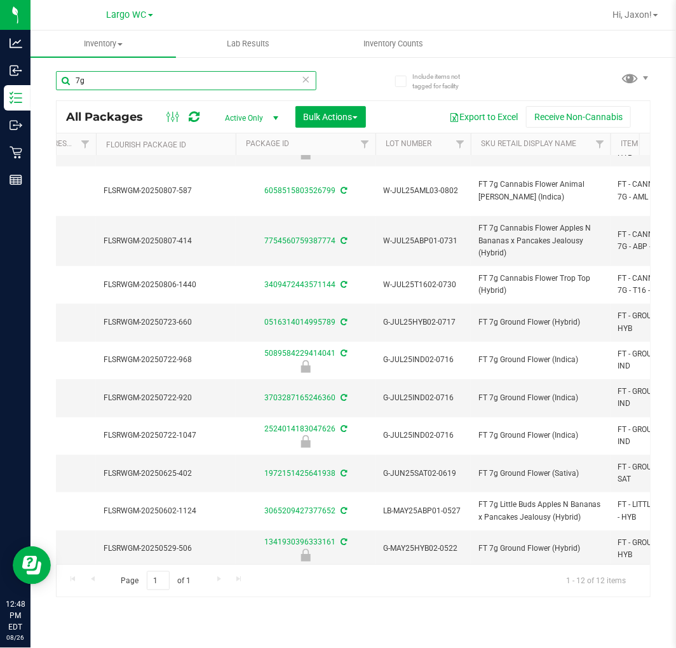
click at [102, 81] on input "7g" at bounding box center [186, 80] width 261 height 19
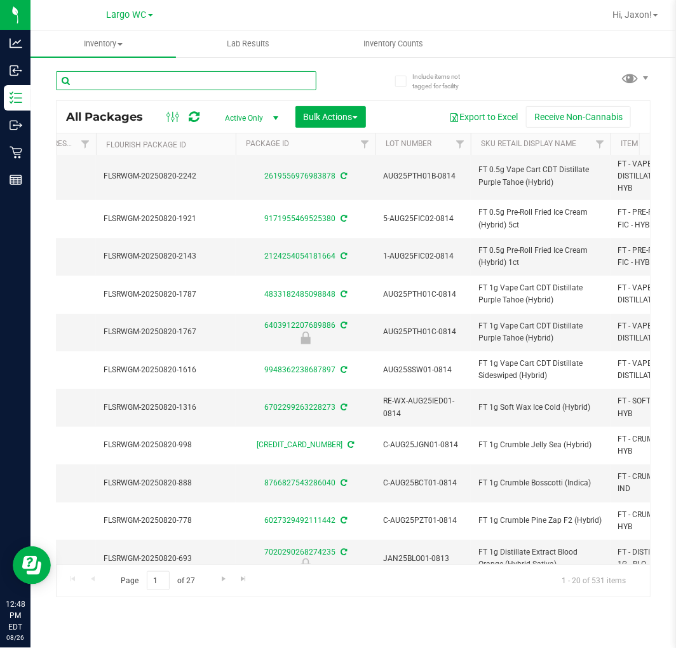
type input "[DATE]"
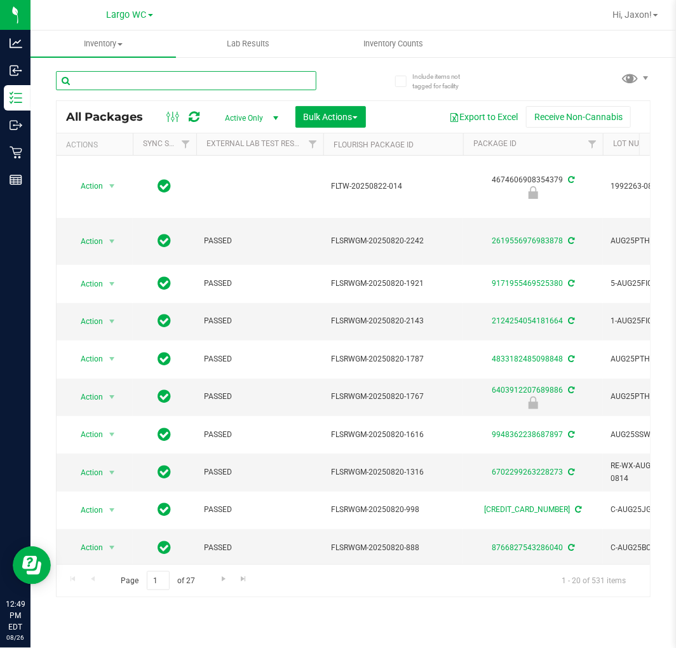
click at [134, 72] on input "text" at bounding box center [186, 80] width 261 height 19
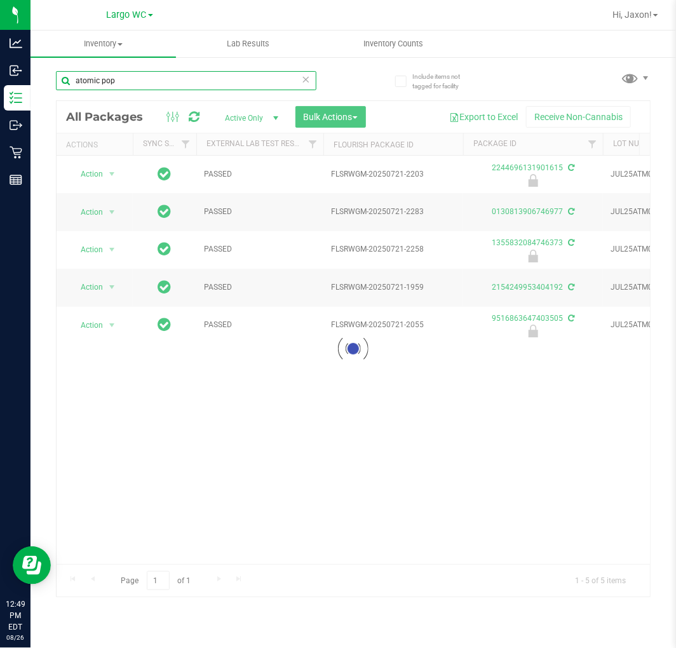
type input "atomic pop"
